Goal: Transaction & Acquisition: Download file/media

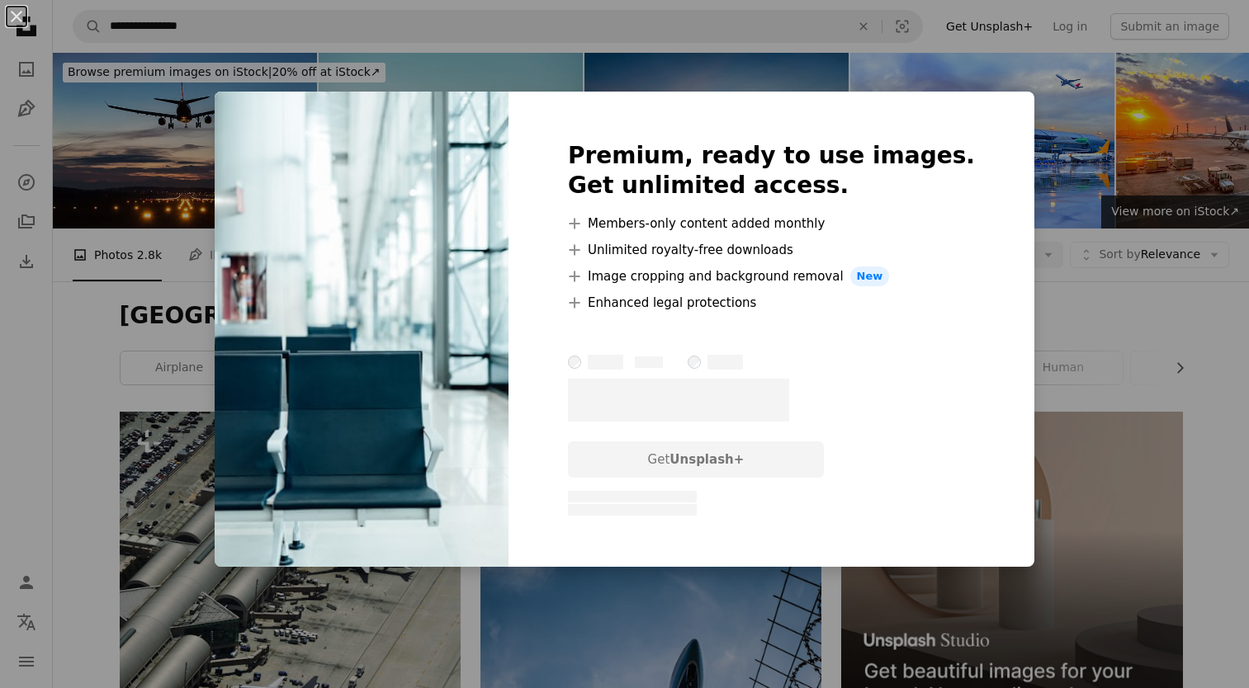
scroll to position [11149, 0]
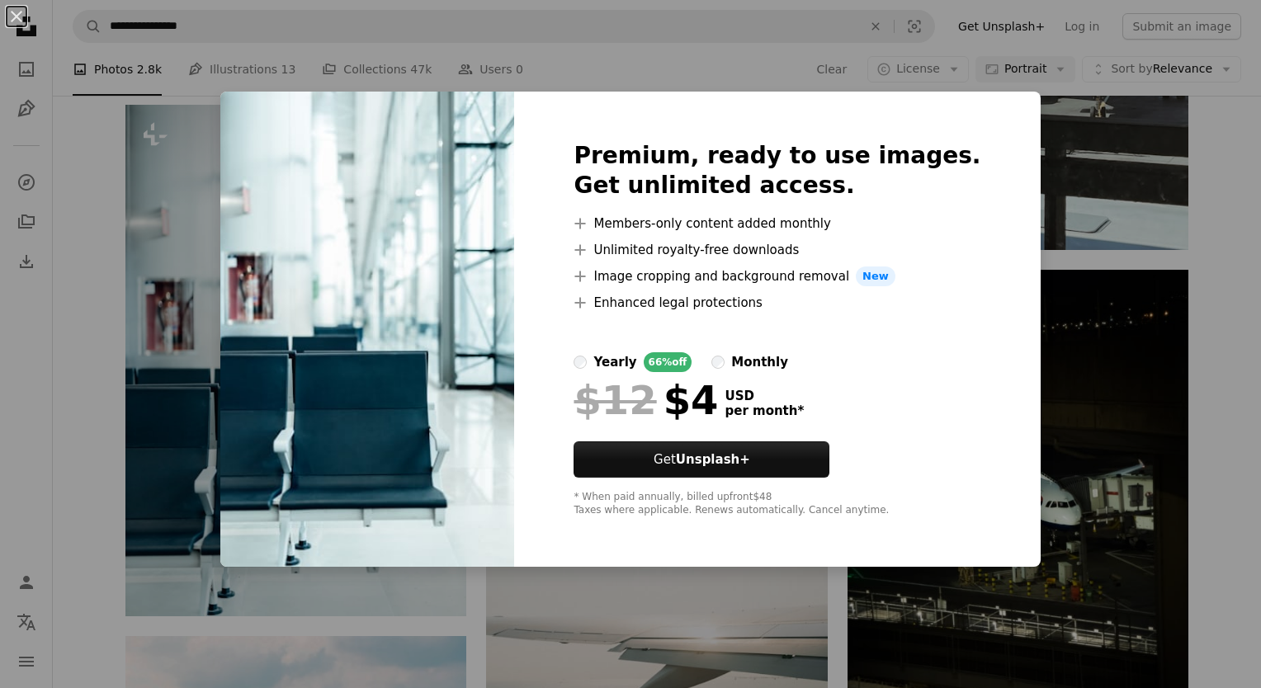
click at [1067, 361] on div "An X shape Premium, ready to use images. Get unlimited access. A plus sign Memb…" at bounding box center [630, 344] width 1261 height 688
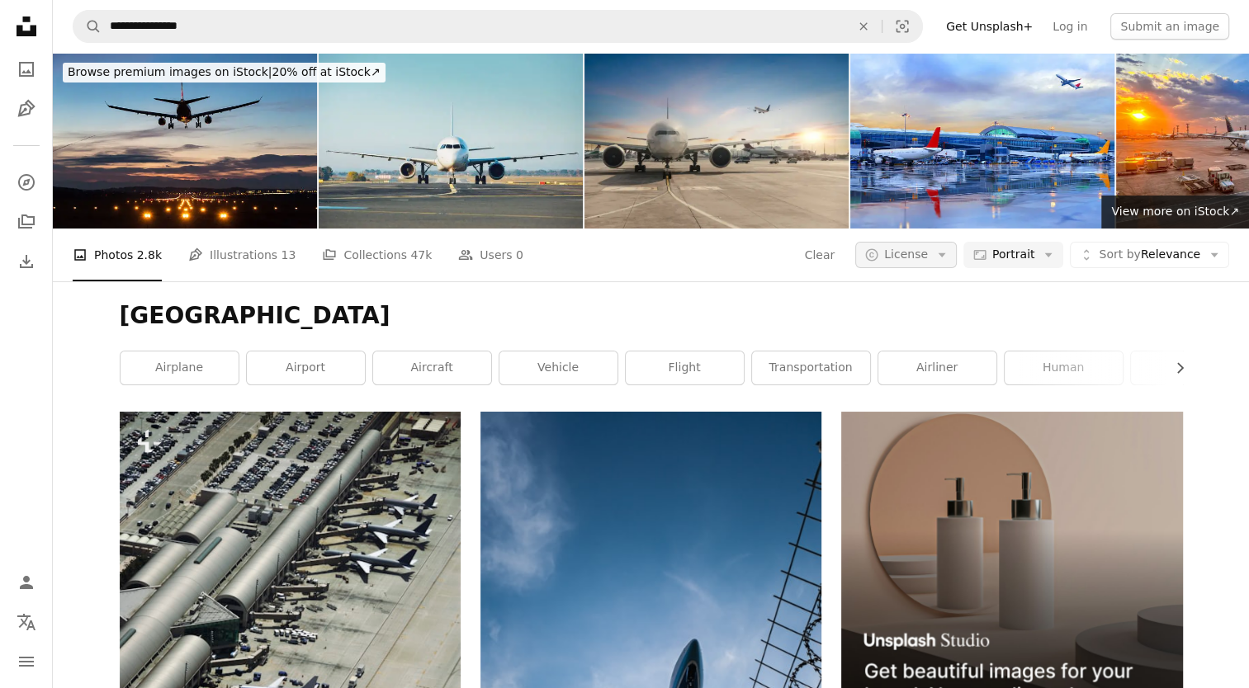
scroll to position [11149, 0]
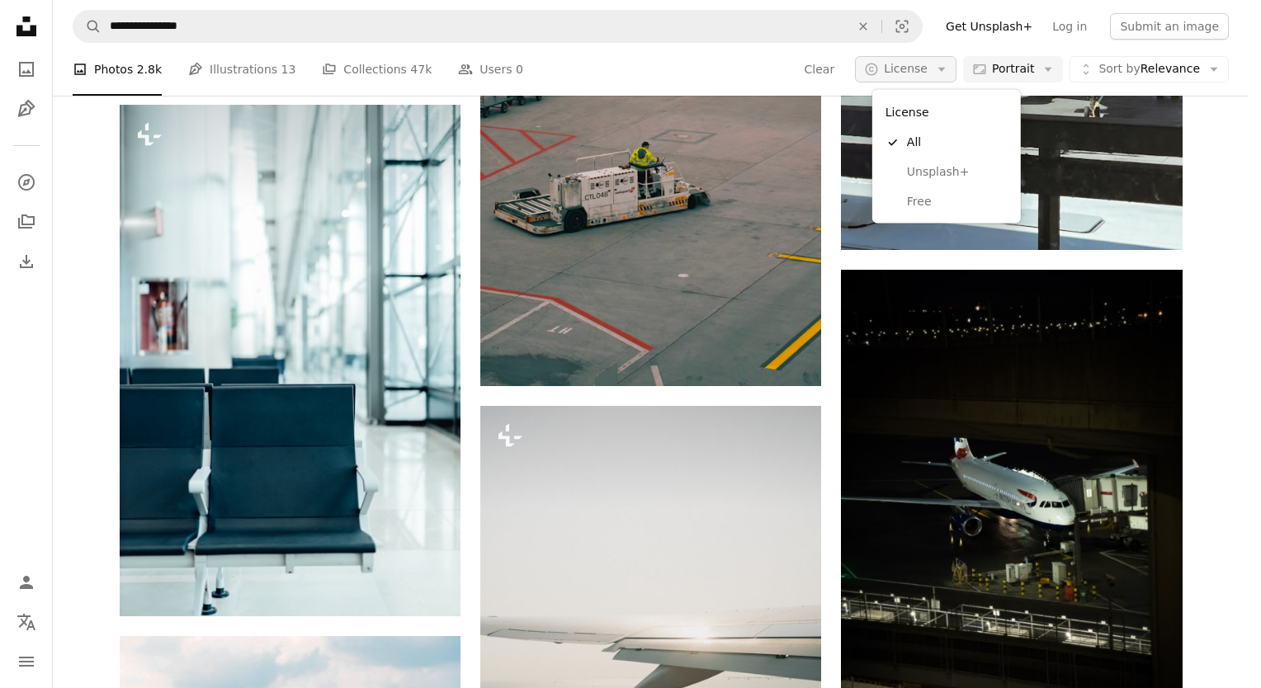
click at [949, 73] on icon "Arrow down" at bounding box center [941, 69] width 15 height 15
click at [957, 196] on span "Free" at bounding box center [957, 202] width 101 height 17
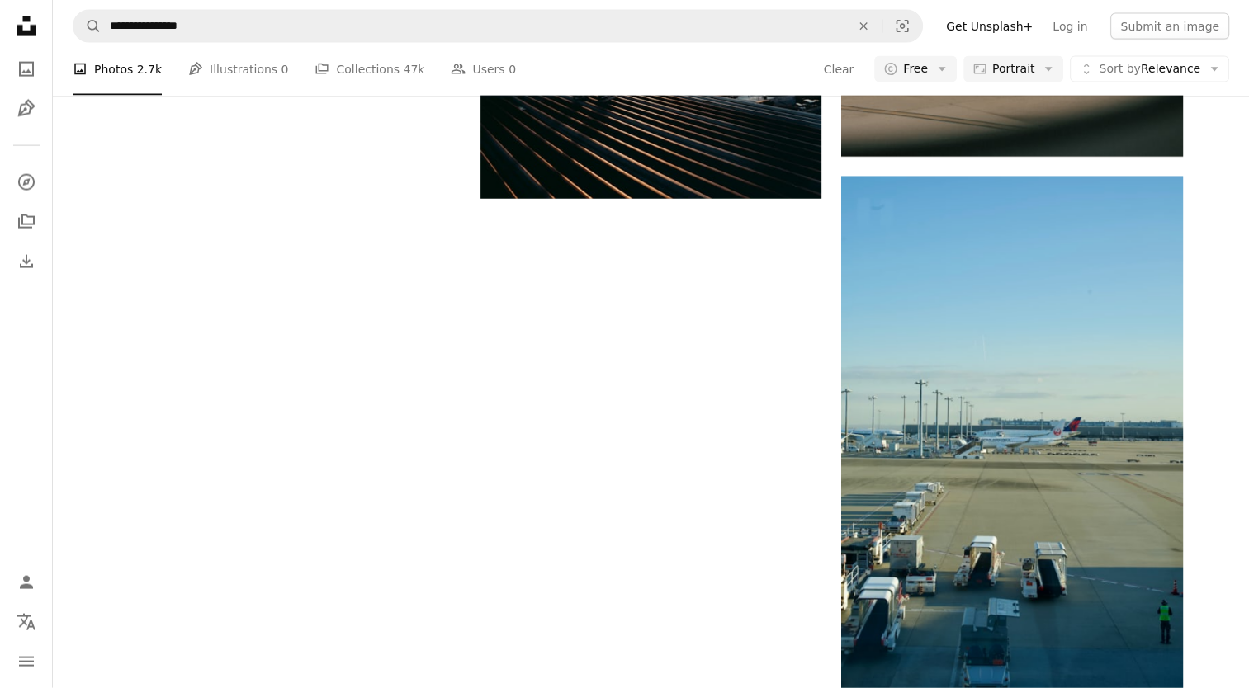
scroll to position [297, 0]
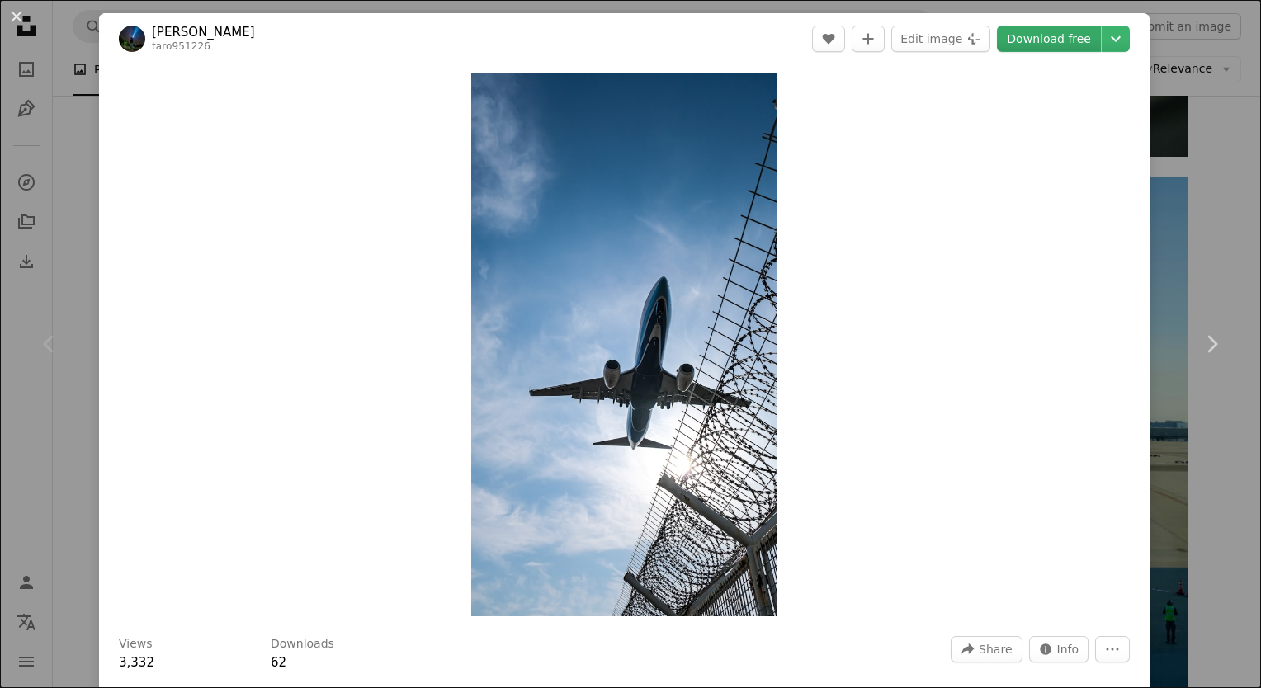
click at [1004, 31] on link "Download free" at bounding box center [1049, 39] width 104 height 26
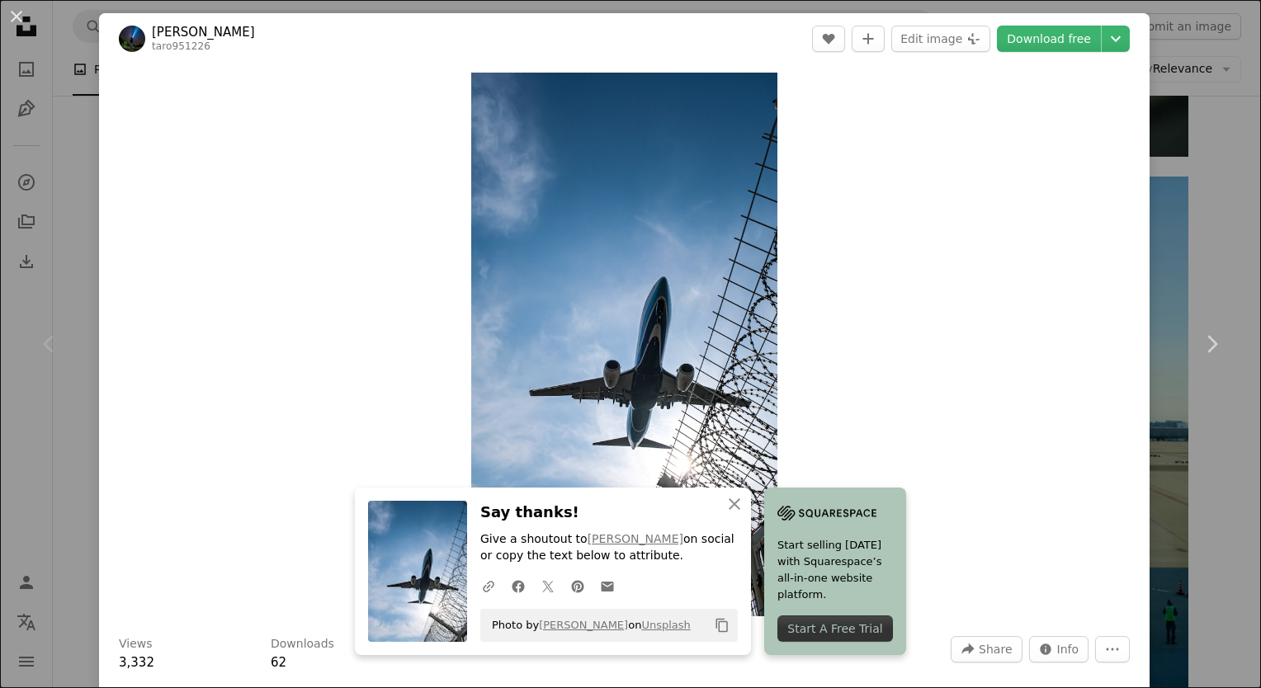
click at [1155, 493] on div "An X shape Chevron left Chevron right An X shape Close Say thanks! Give a shout…" at bounding box center [630, 344] width 1261 height 688
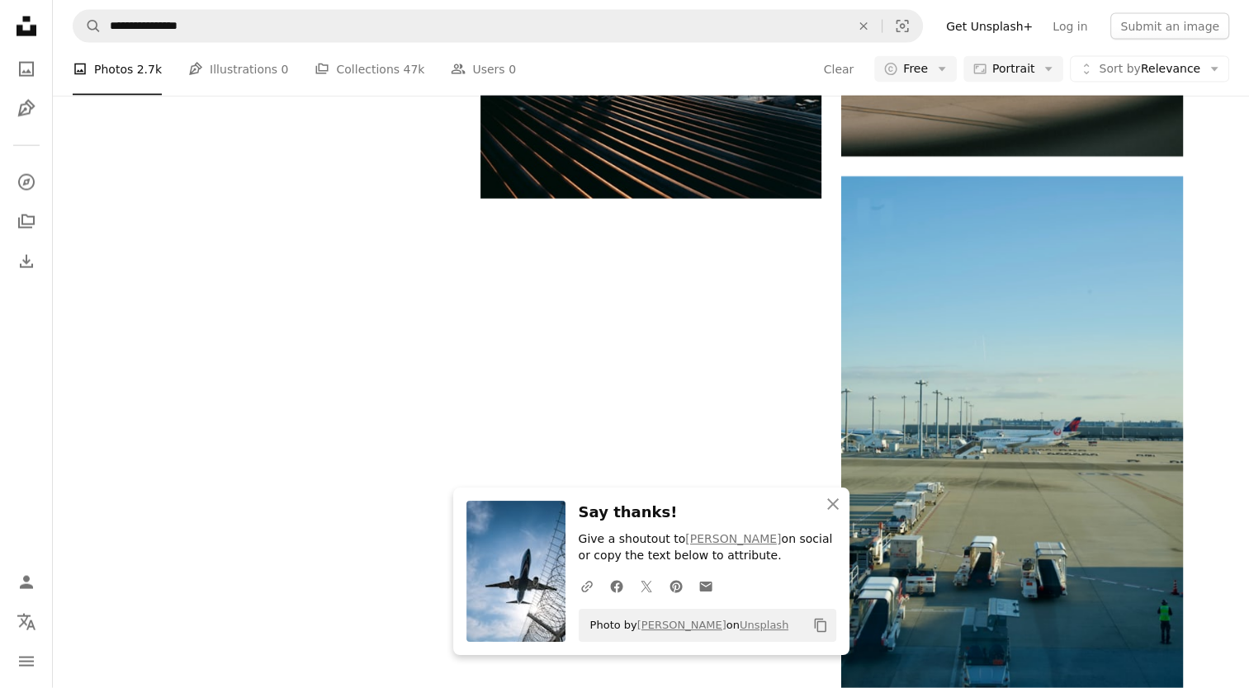
scroll to position [993, 0]
click at [829, 502] on icon "button" at bounding box center [833, 504] width 12 height 12
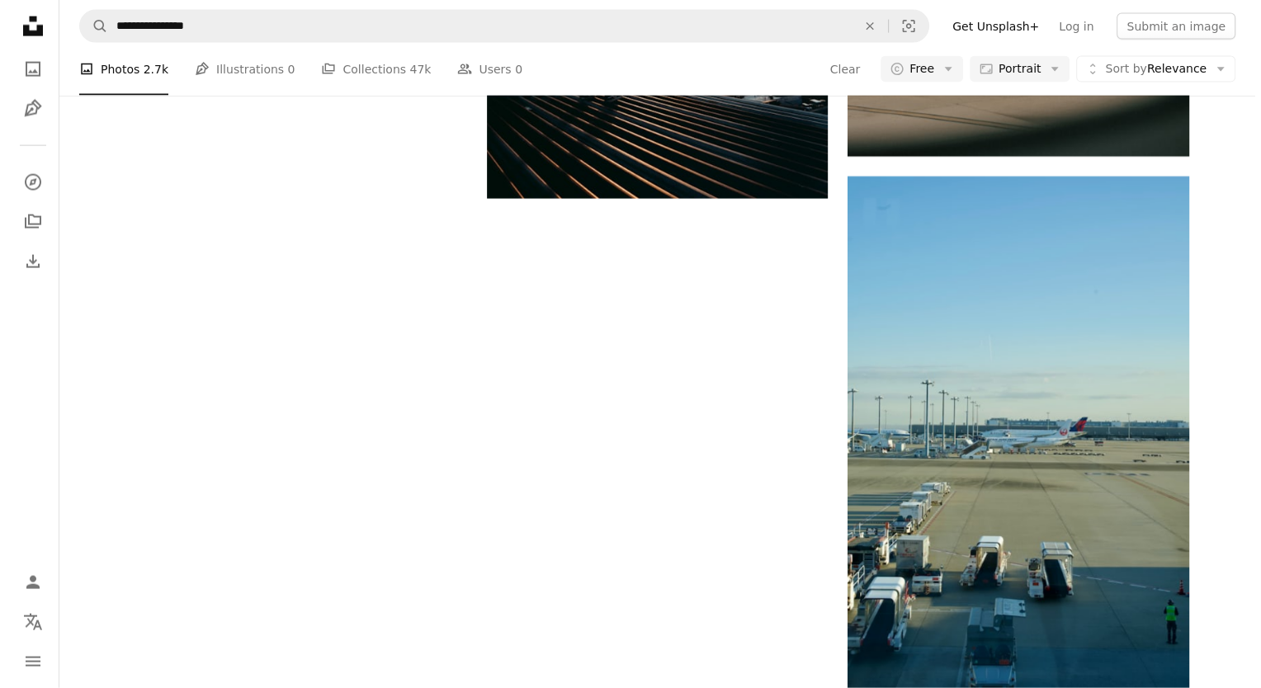
scroll to position [845, 0]
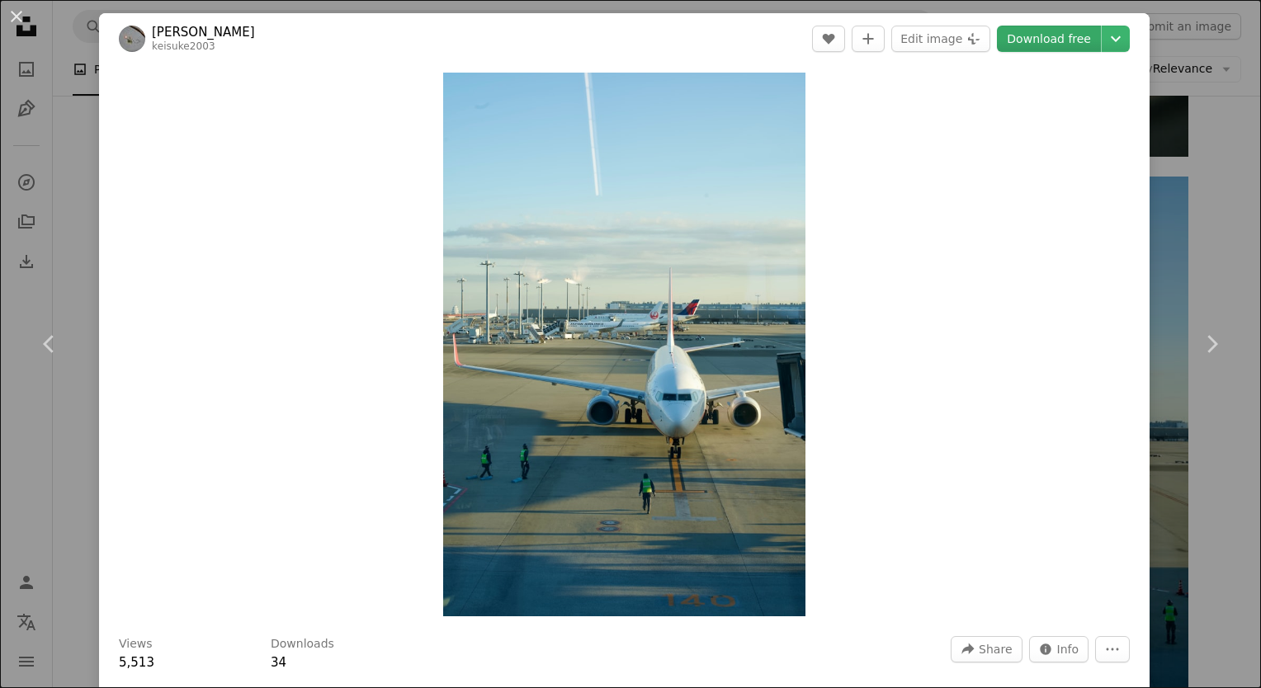
click at [1013, 38] on link "Download free" at bounding box center [1049, 39] width 104 height 26
